Goal: Task Accomplishment & Management: Use online tool/utility

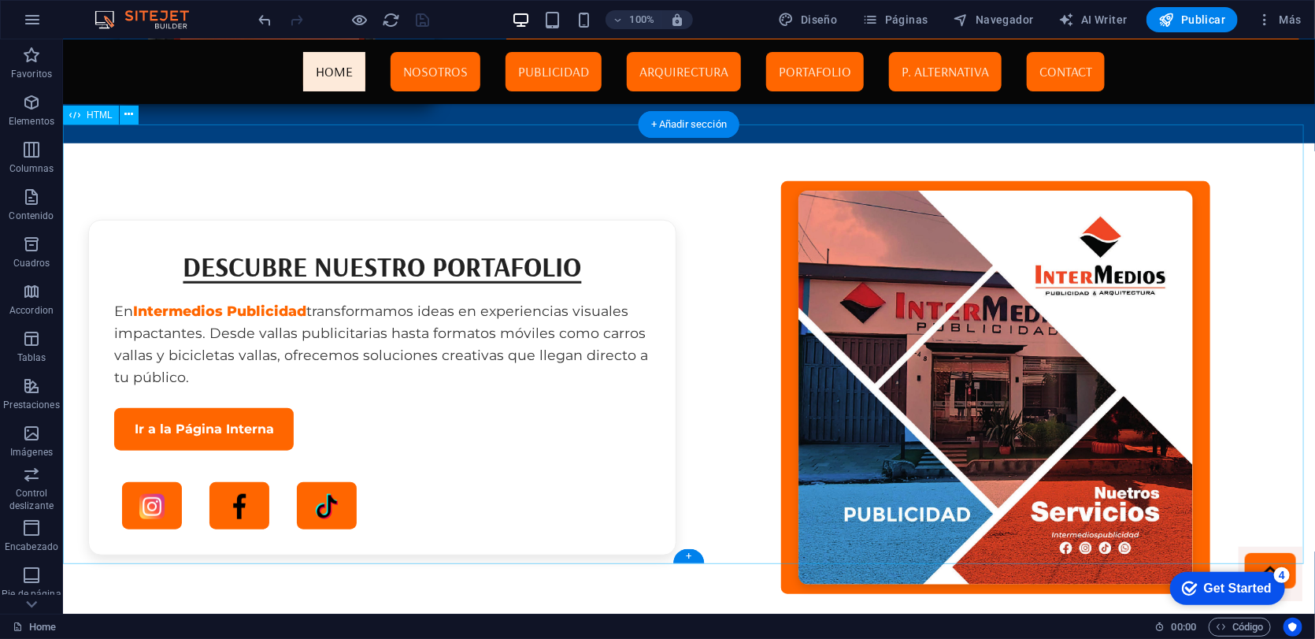
scroll to position [3993, 0]
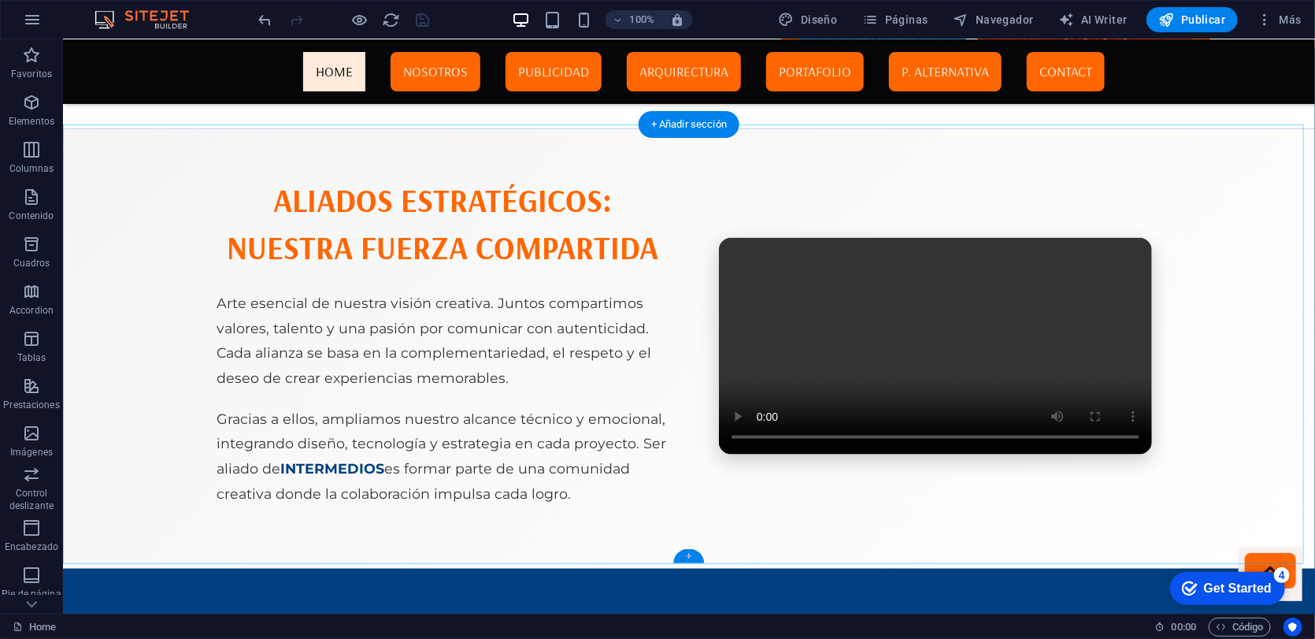
click at [682, 560] on div "+" at bounding box center [688, 556] width 31 height 14
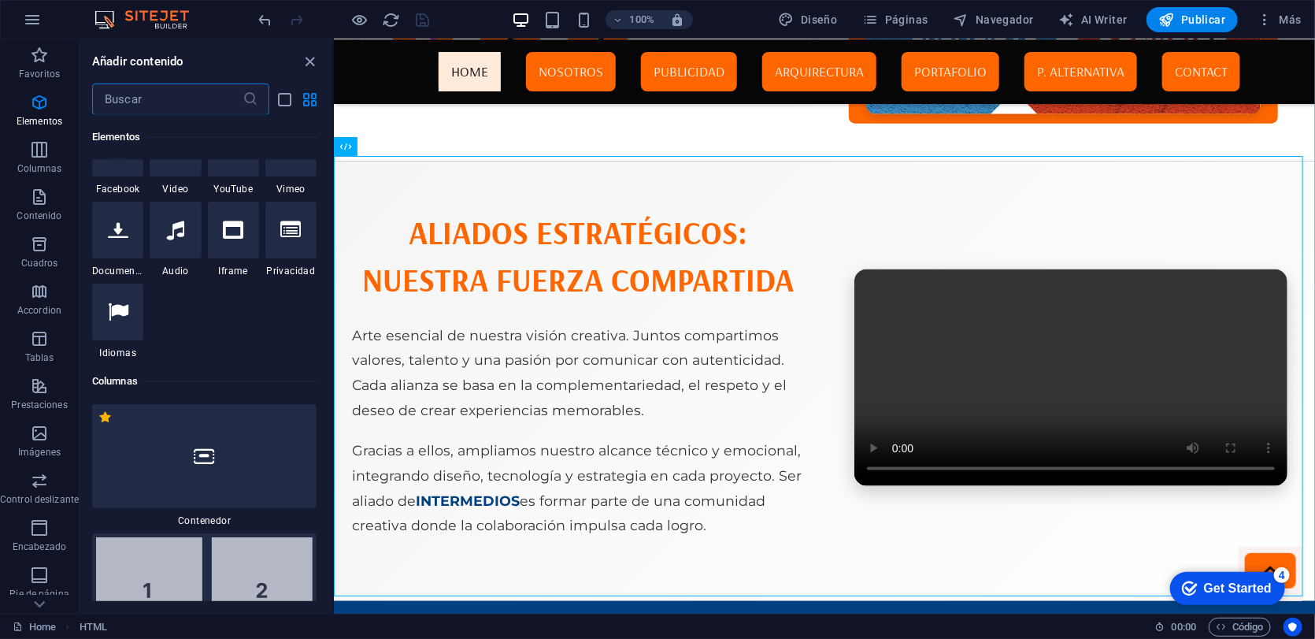
scroll to position [239, 0]
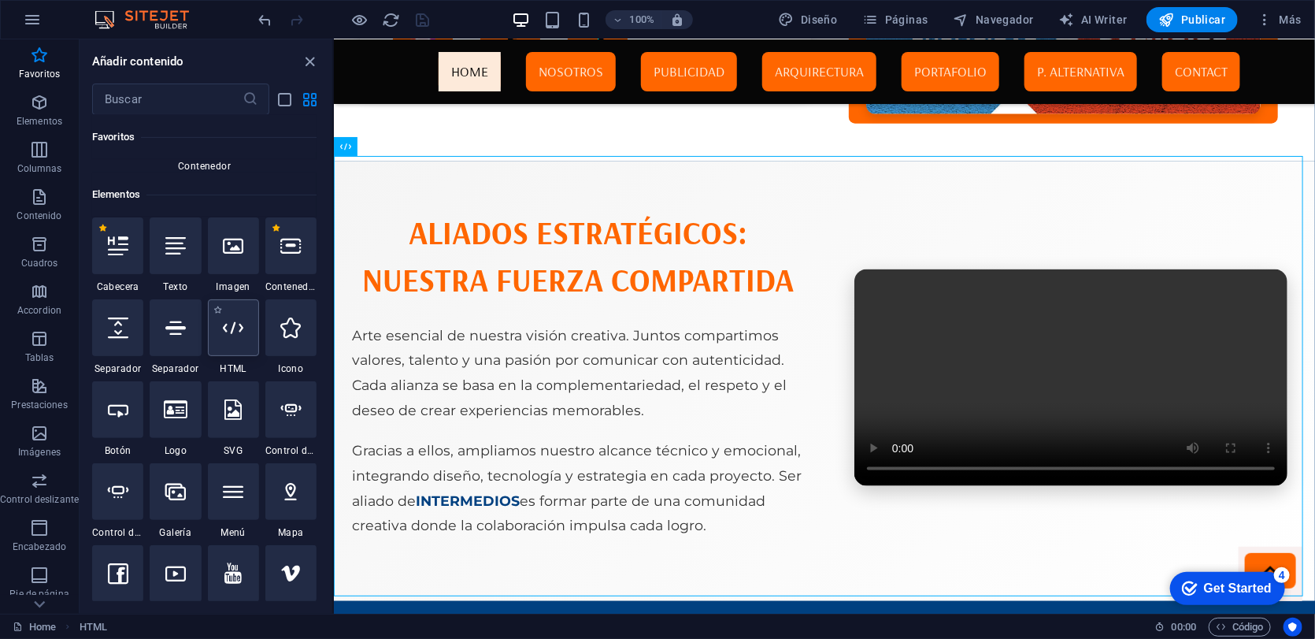
click at [231, 334] on icon at bounding box center [233, 327] width 20 height 20
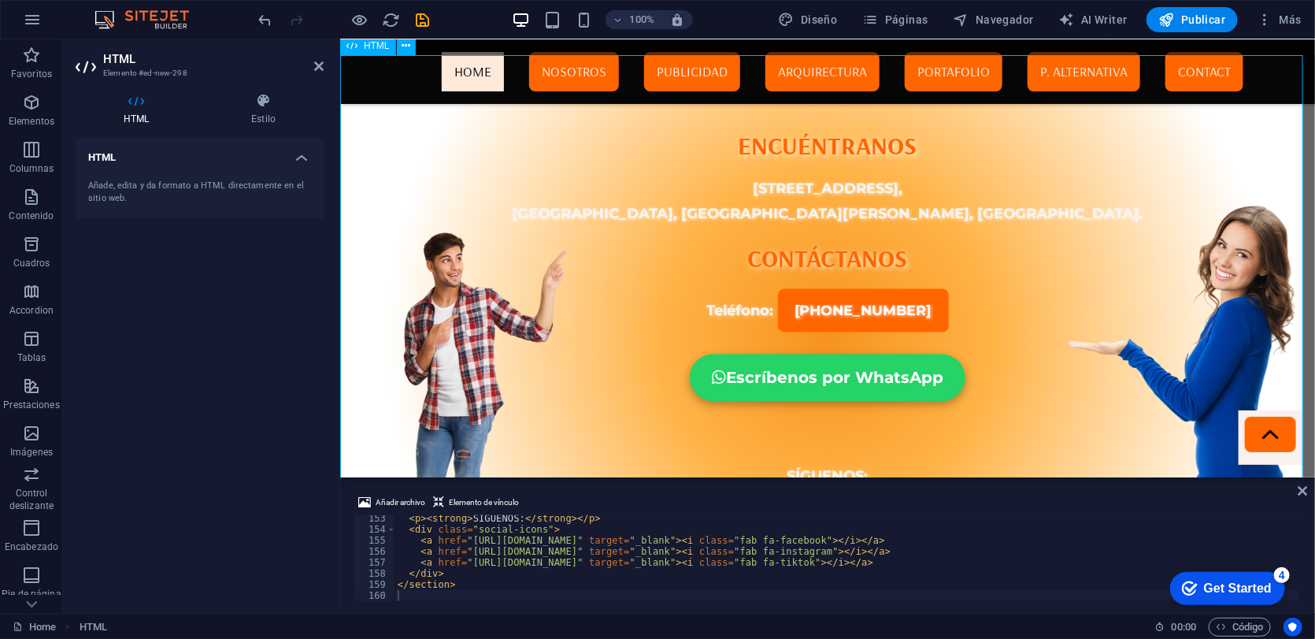
scroll to position [4650, 0]
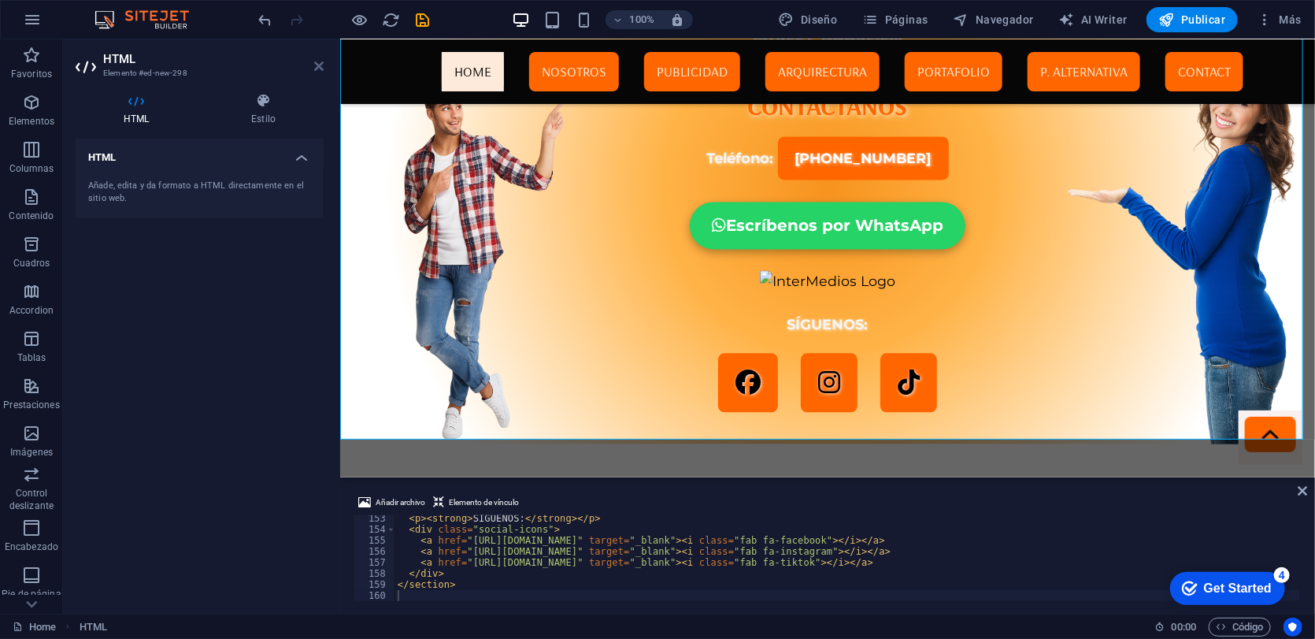
click at [318, 67] on icon at bounding box center [318, 66] width 9 height 13
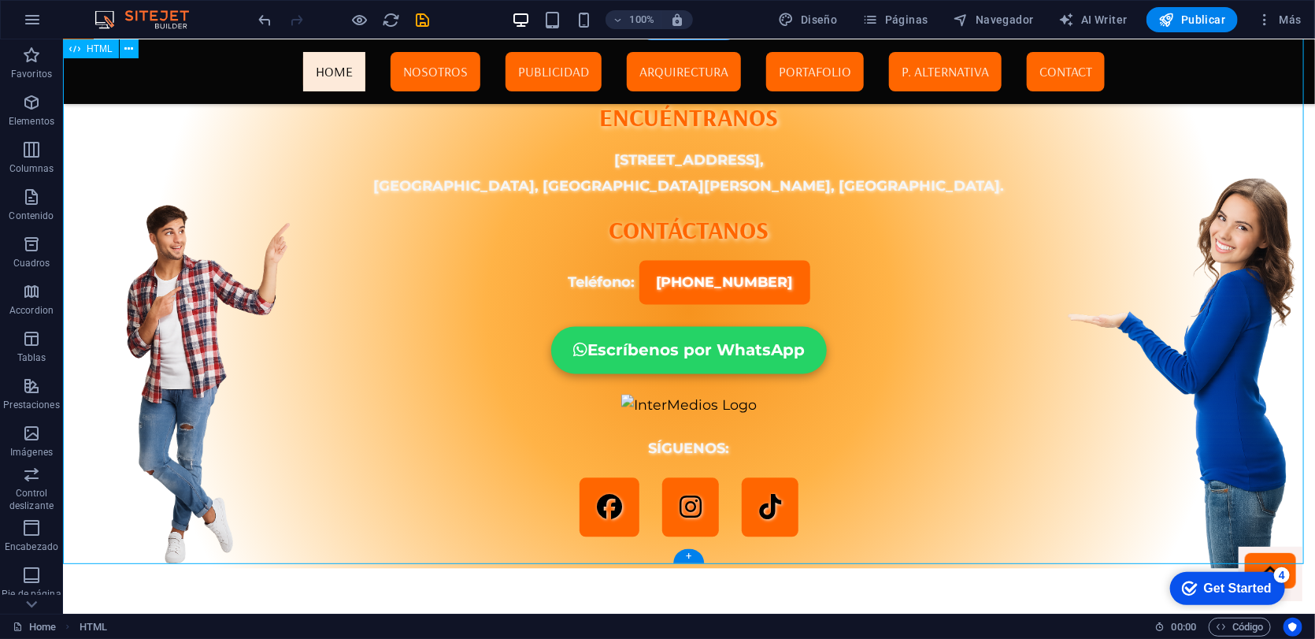
scroll to position [4027, 0]
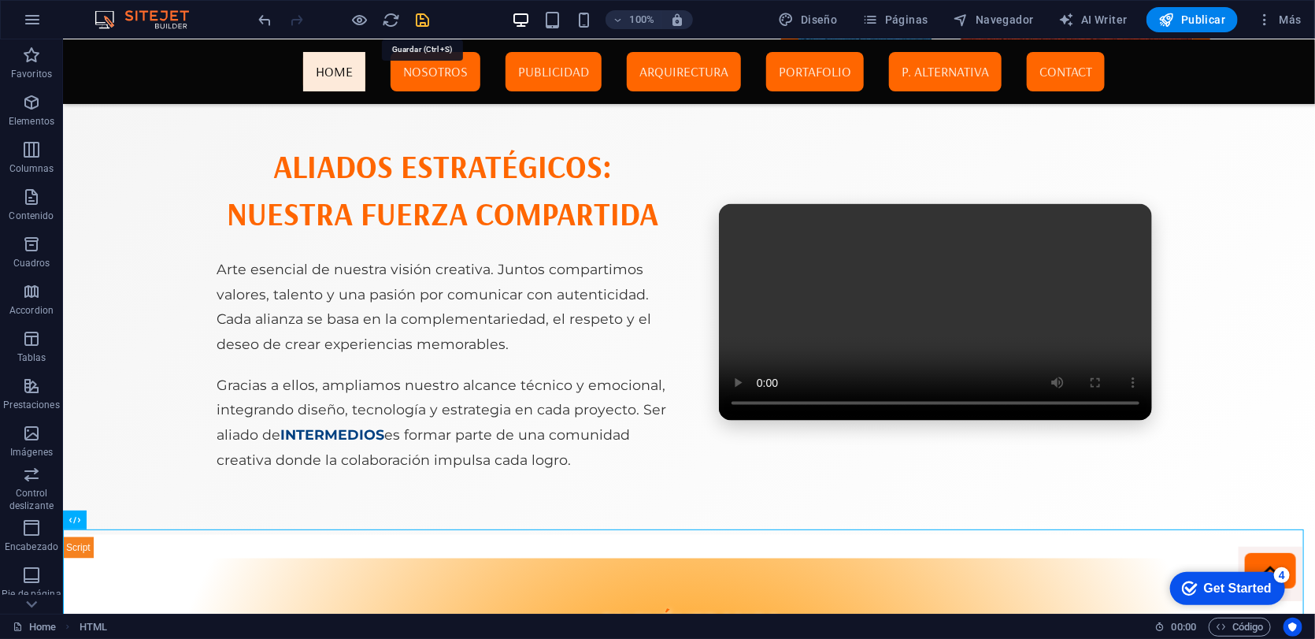
click at [420, 24] on icon "save" at bounding box center [423, 20] width 18 height 18
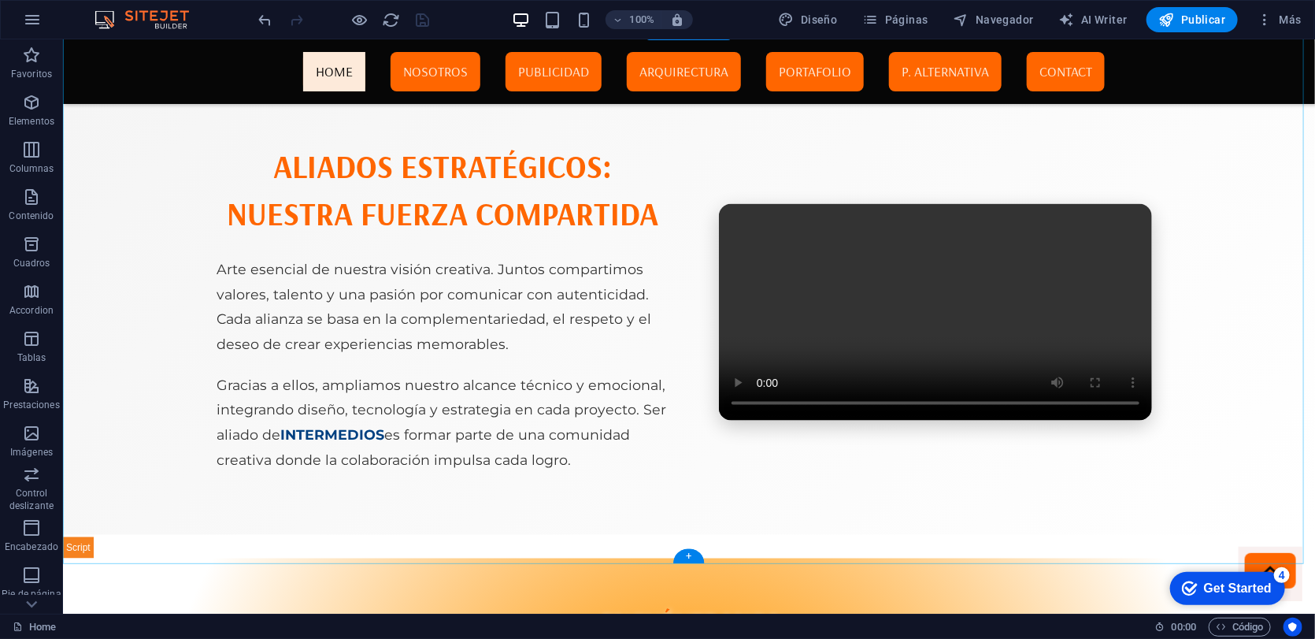
scroll to position [4531, 0]
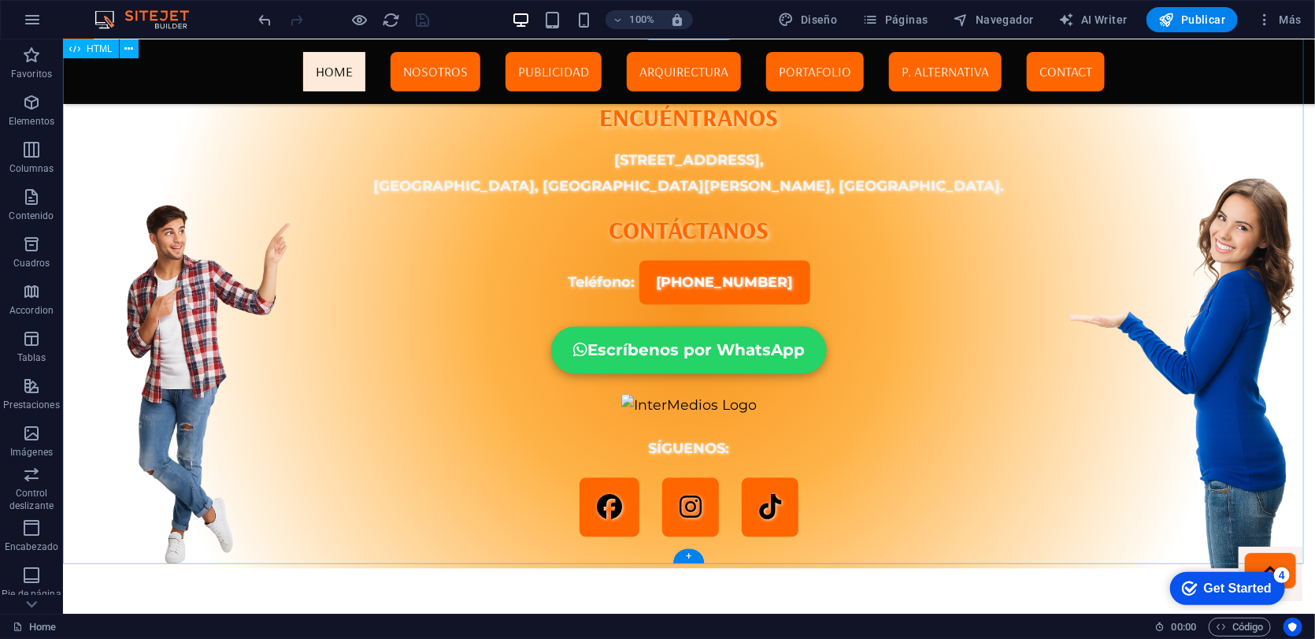
click at [466, 302] on div "InterMedios Contacto ENCUÉNTRANOS [STREET_ADDRESS][PERSON_NAME]. CONTÁCTANOS Te…" at bounding box center [688, 299] width 1252 height 537
drag, startPoint x: 466, startPoint y: 302, endPoint x: 188, endPoint y: 302, distance: 277.3
click at [188, 302] on div "InterMedios Contacto ENCUÉNTRANOS [STREET_ADDRESS][PERSON_NAME]. CONTÁCTANOS Te…" at bounding box center [688, 299] width 1252 height 537
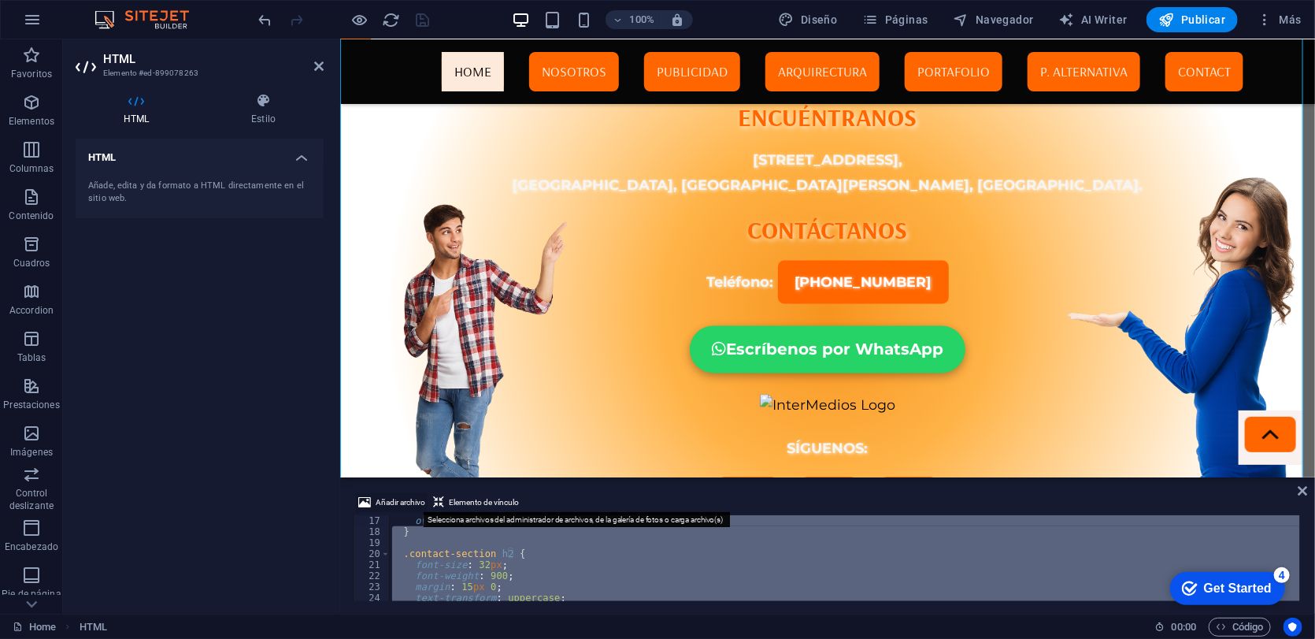
scroll to position [0, 0]
drag, startPoint x: 492, startPoint y: 587, endPoint x: 425, endPoint y: 493, distance: 114.7
click at [425, 493] on div "Añadir archivo Elemento de vínculo 1 2 3 4 5 6 7 8 9 < meta charset = "UTF-8" >…" at bounding box center [828, 547] width 950 height 108
type textarea "<meta charset="UTF-8"> <meta name="viewport" content="width=device-width, initi…"
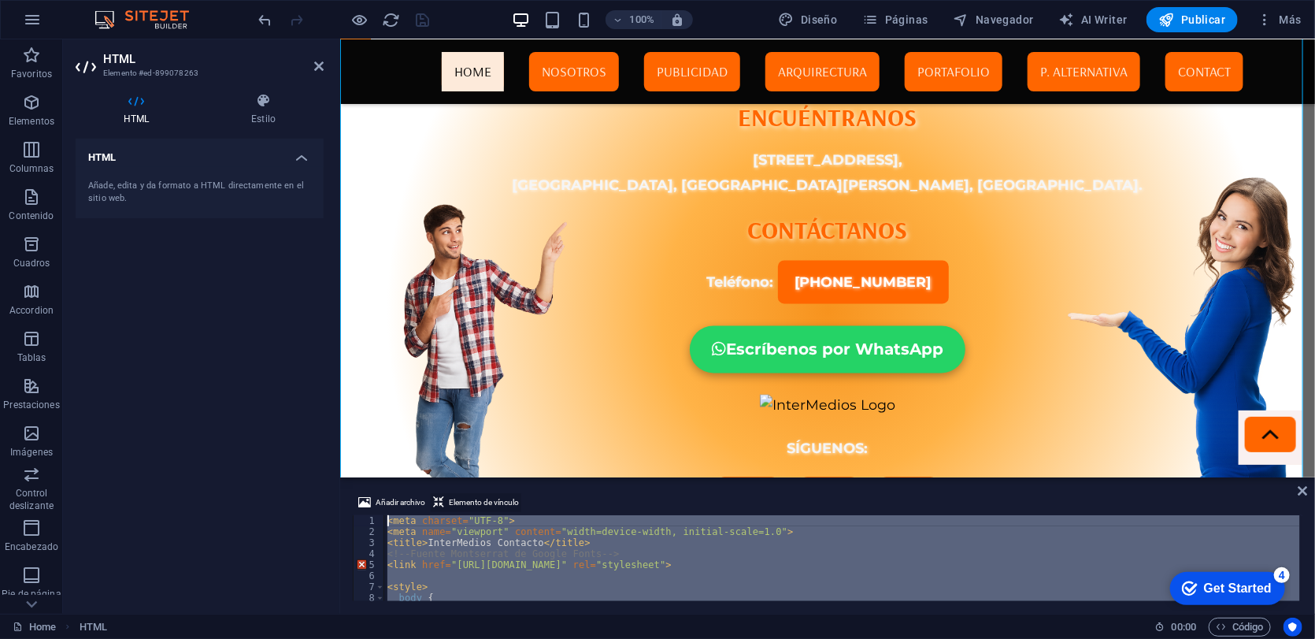
drag, startPoint x: 488, startPoint y: 573, endPoint x: 432, endPoint y: 493, distance: 97.2
click at [432, 493] on div "Añadir archivo Elemento de vínculo 1 2 3 4 5 6 7 8 9 < meta charset = "UTF-8" >…" at bounding box center [828, 547] width 950 height 108
type textarea "<meta charset="UTF-8"> <meta name="viewport" content="width=device-width, initi…"
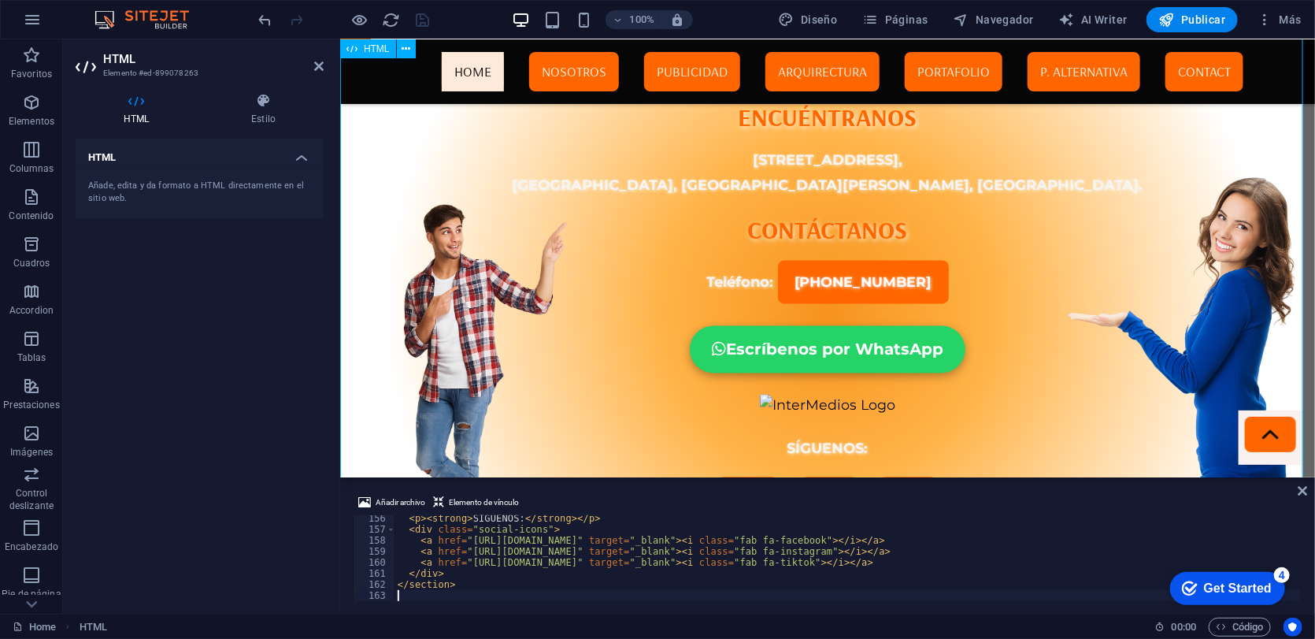
scroll to position [1712, 0]
click at [320, 67] on icon at bounding box center [318, 66] width 9 height 13
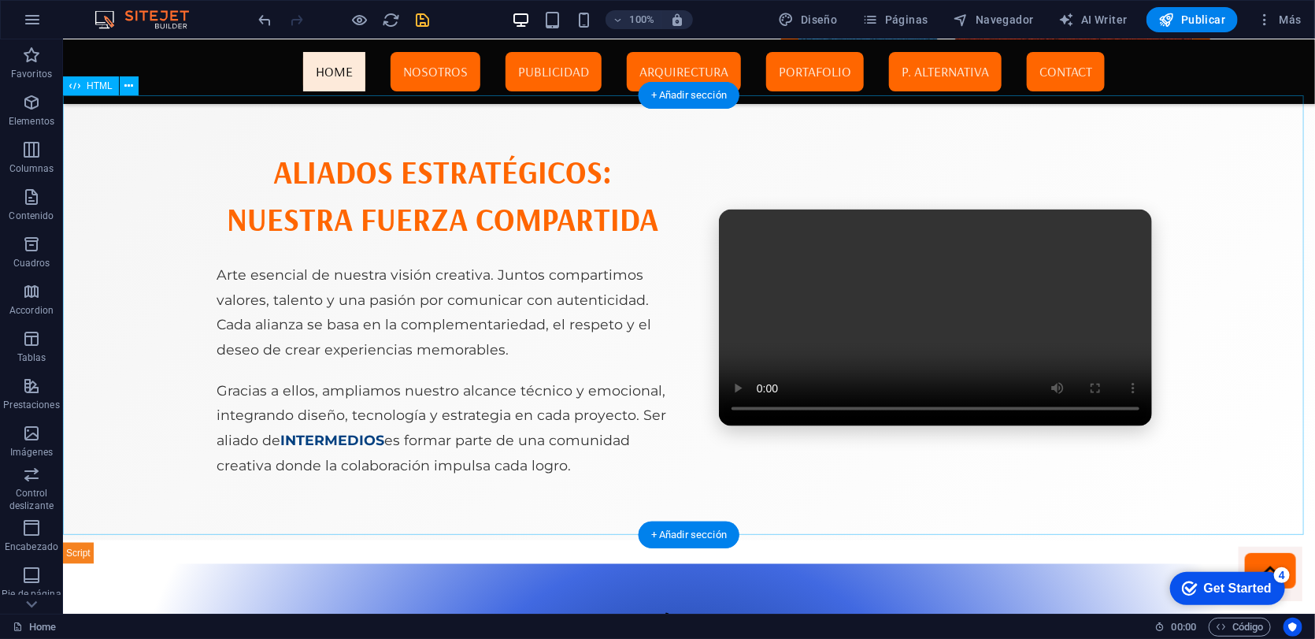
scroll to position [4535, 0]
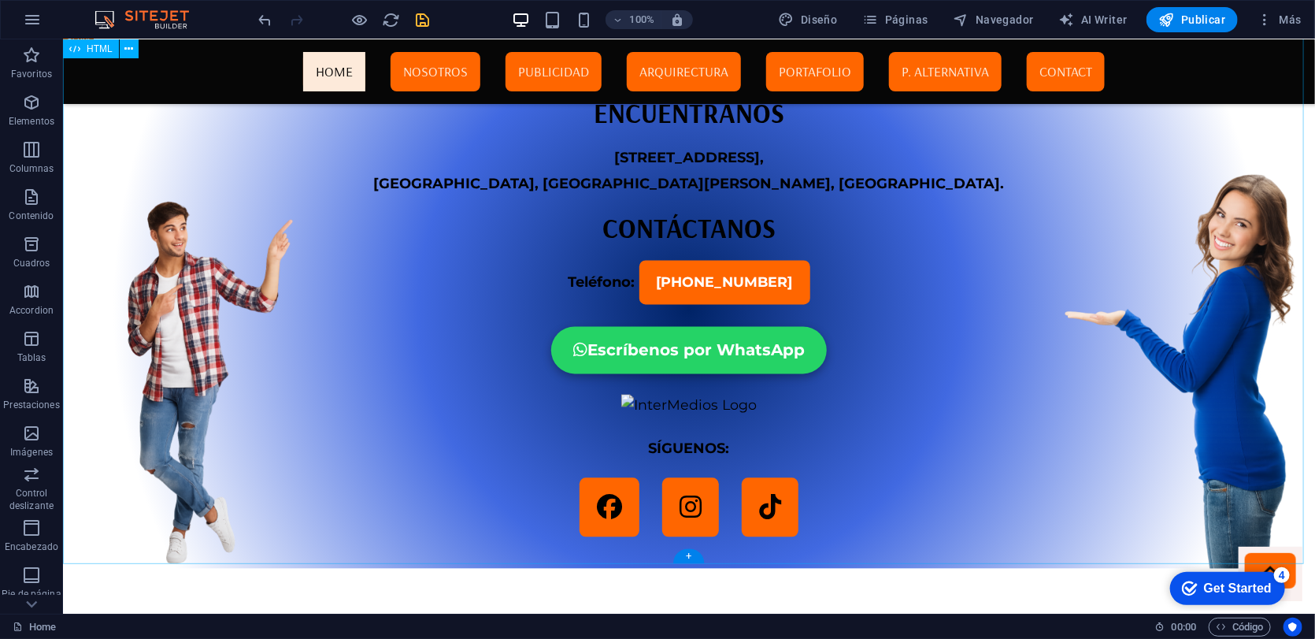
click at [520, 294] on div "InterMedios Contacto ENCUÉNTRANOS [STREET_ADDRESS][PERSON_NAME]. CONTÁCTANOS Te…" at bounding box center [688, 297] width 1252 height 542
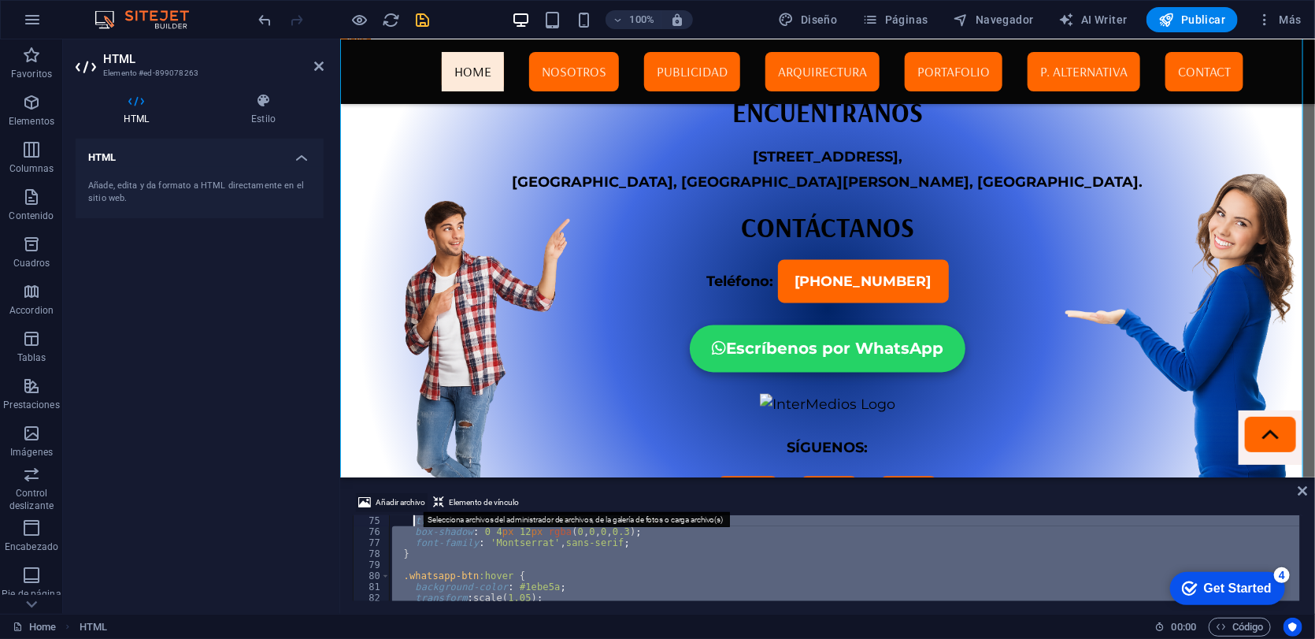
drag, startPoint x: 492, startPoint y: 587, endPoint x: 411, endPoint y: 505, distance: 115.3
click at [411, 505] on div "Añadir archivo Elemento de vínculo 75 76 77 78 79 80 81 82 83 transition : back…" at bounding box center [828, 547] width 950 height 108
click at [411, 505] on span "Añadir archivo" at bounding box center [401, 502] width 50 height 19
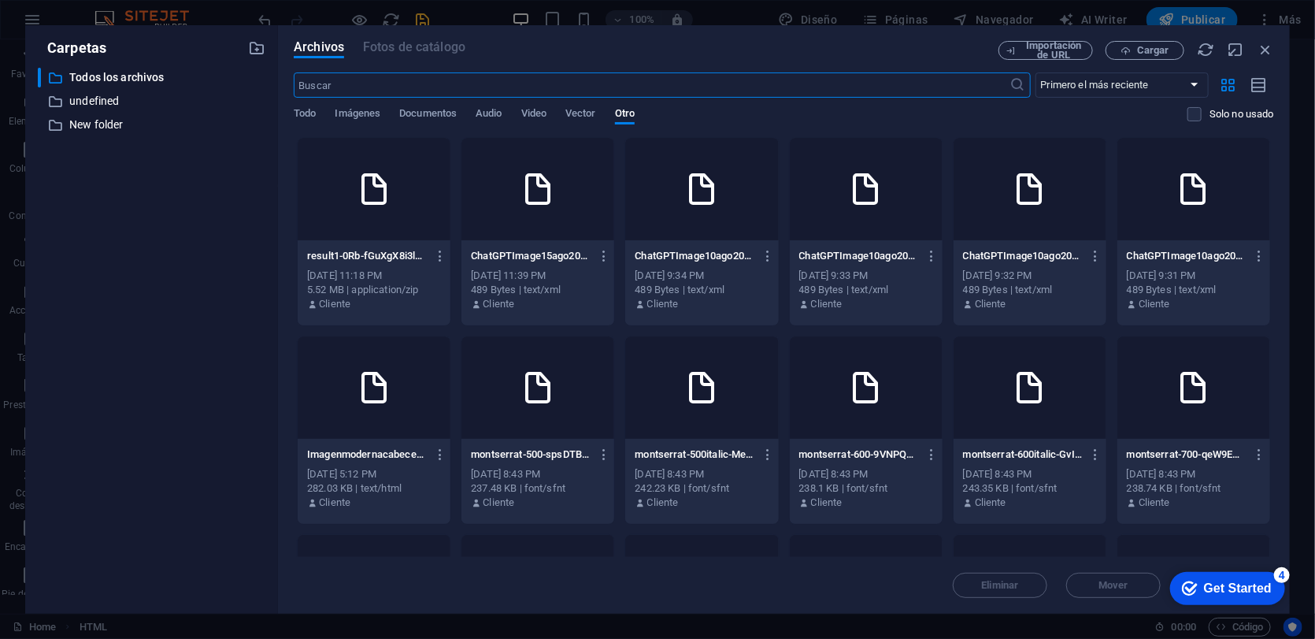
scroll to position [9975, 0]
drag, startPoint x: 1260, startPoint y: 52, endPoint x: 909, endPoint y: 13, distance: 353.5
click at [1260, 52] on icon "button" at bounding box center [1265, 49] width 17 height 17
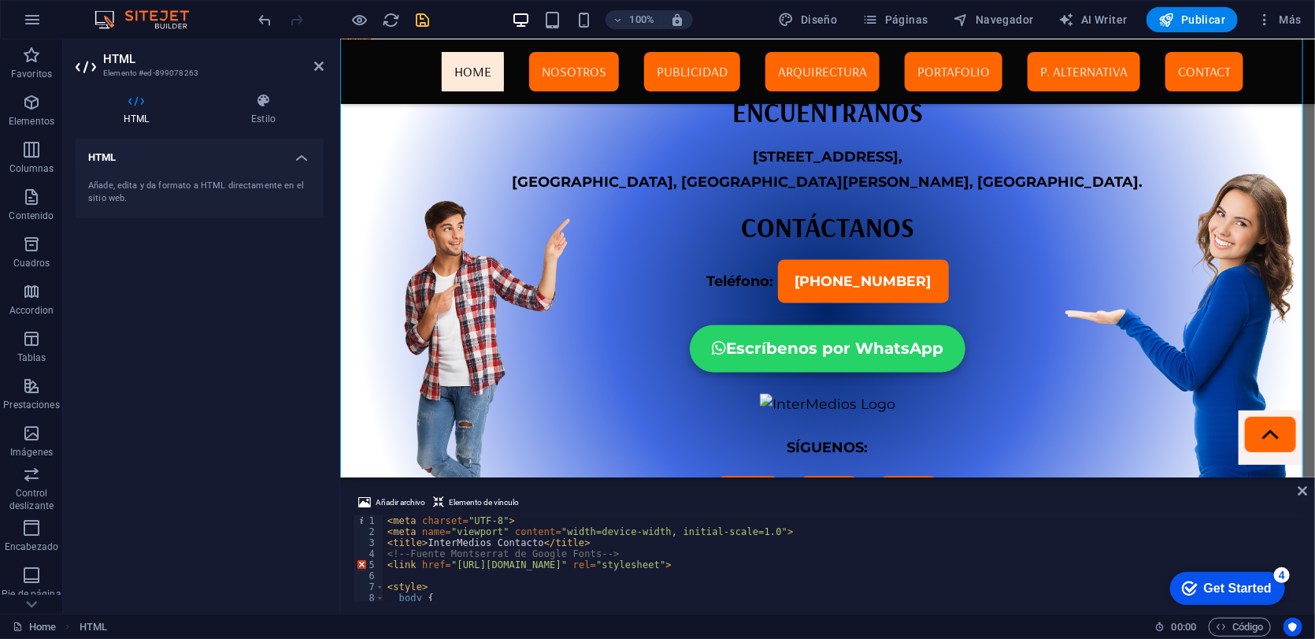
scroll to position [0, 0]
type textarea "<meta charset="UTF-8">"
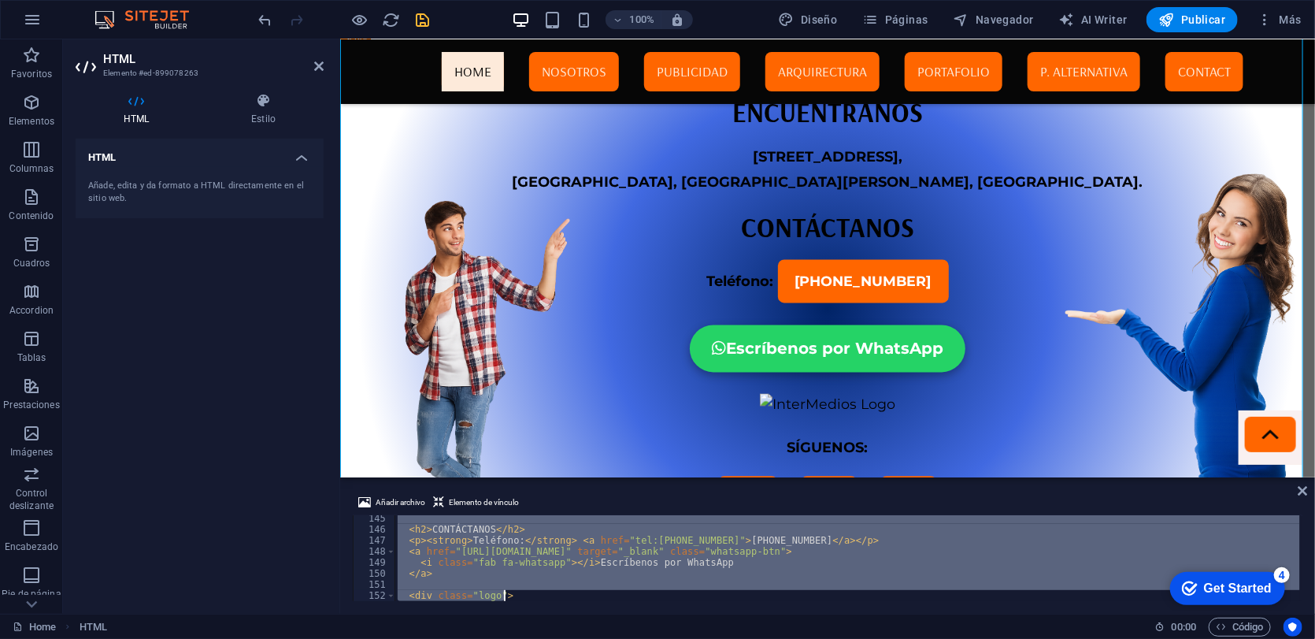
scroll to position [1733, 0]
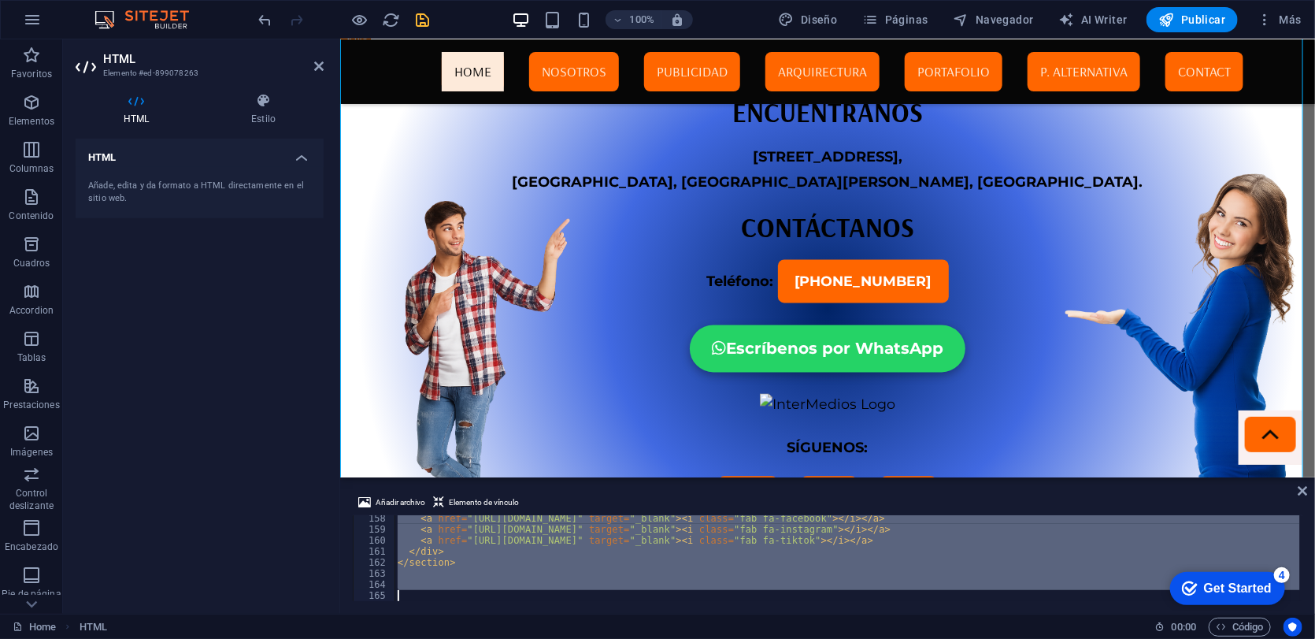
drag, startPoint x: 389, startPoint y: 525, endPoint x: 628, endPoint y: 650, distance: 269.2
click at [628, 638] on html "[DOMAIN_NAME] Home Favoritos Elementos Columnas Contenido Cuadros Accordion Tab…" at bounding box center [657, 319] width 1315 height 639
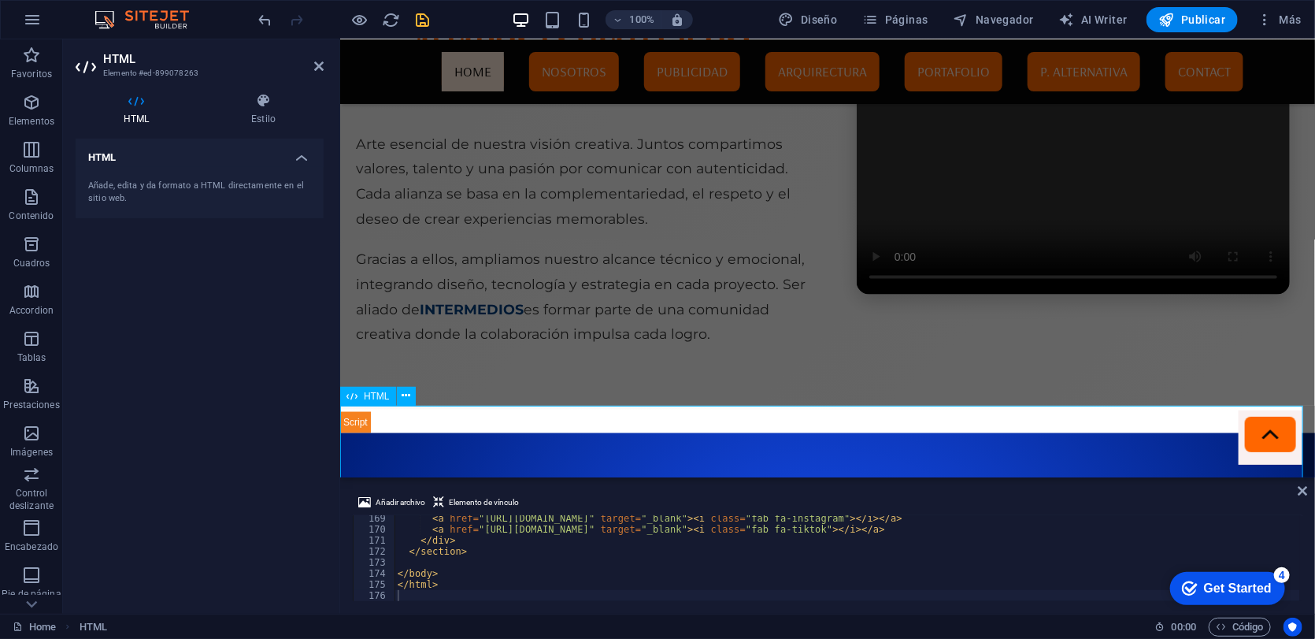
scroll to position [4531, 0]
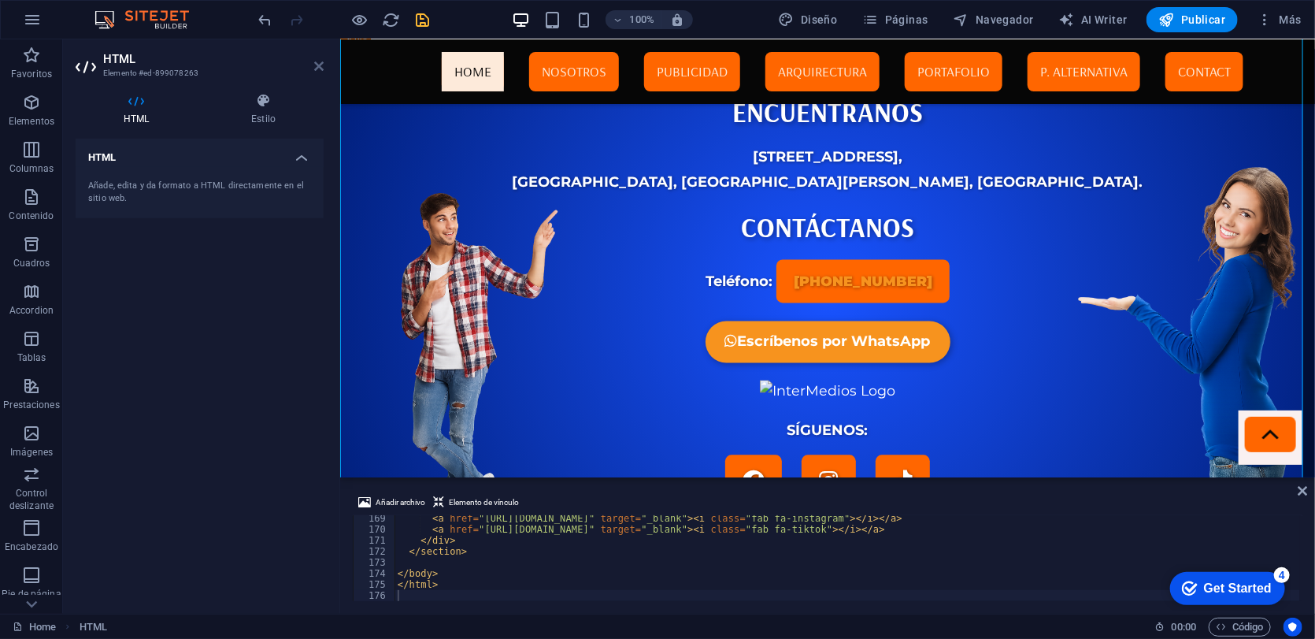
click at [319, 62] on icon at bounding box center [318, 66] width 9 height 13
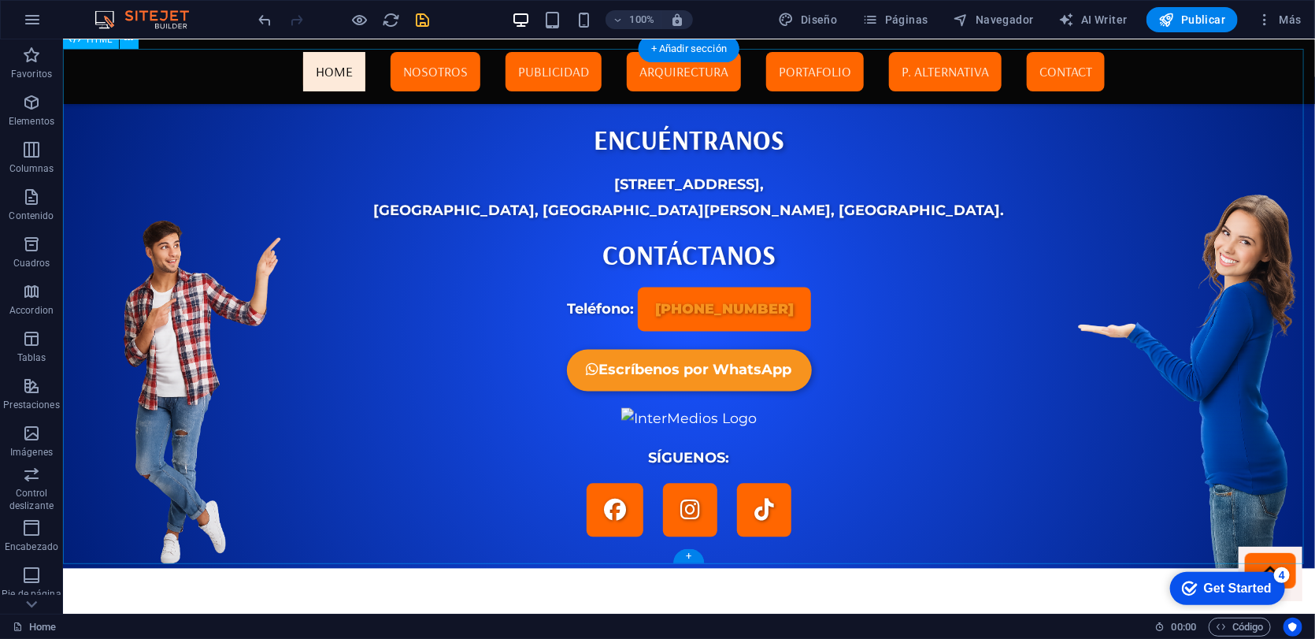
scroll to position [4006, 0]
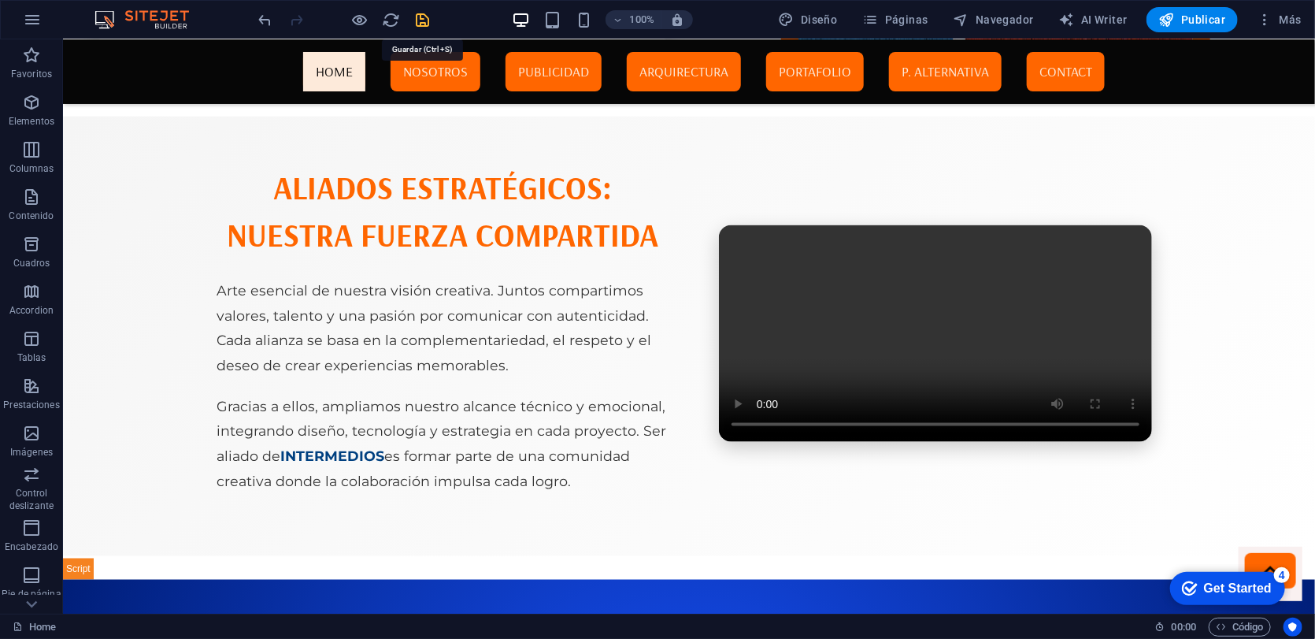
drag, startPoint x: 425, startPoint y: 24, endPoint x: 395, endPoint y: 8, distance: 33.8
click at [425, 24] on icon "save" at bounding box center [423, 20] width 18 height 18
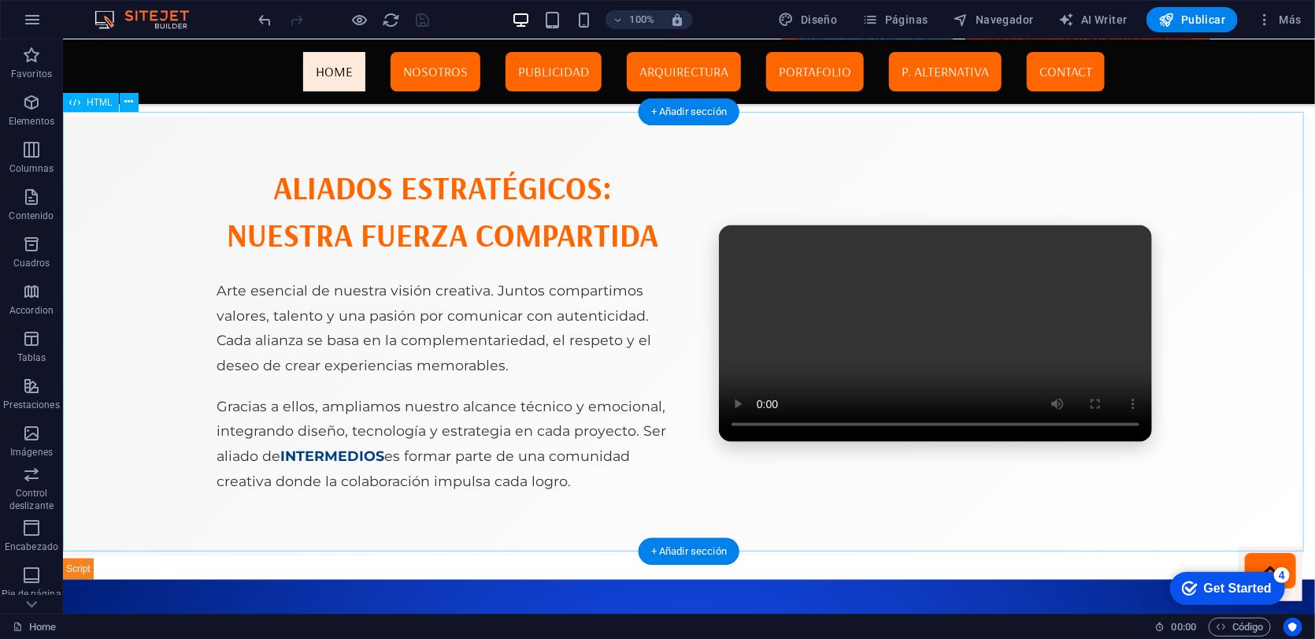
click at [1183, 335] on div "Aliados Estratégicos: Nuestra Fuerza Compartida Arte esencial de nuestra visión…" at bounding box center [688, 336] width 1252 height 440
